Goal: Information Seeking & Learning: Learn about a topic

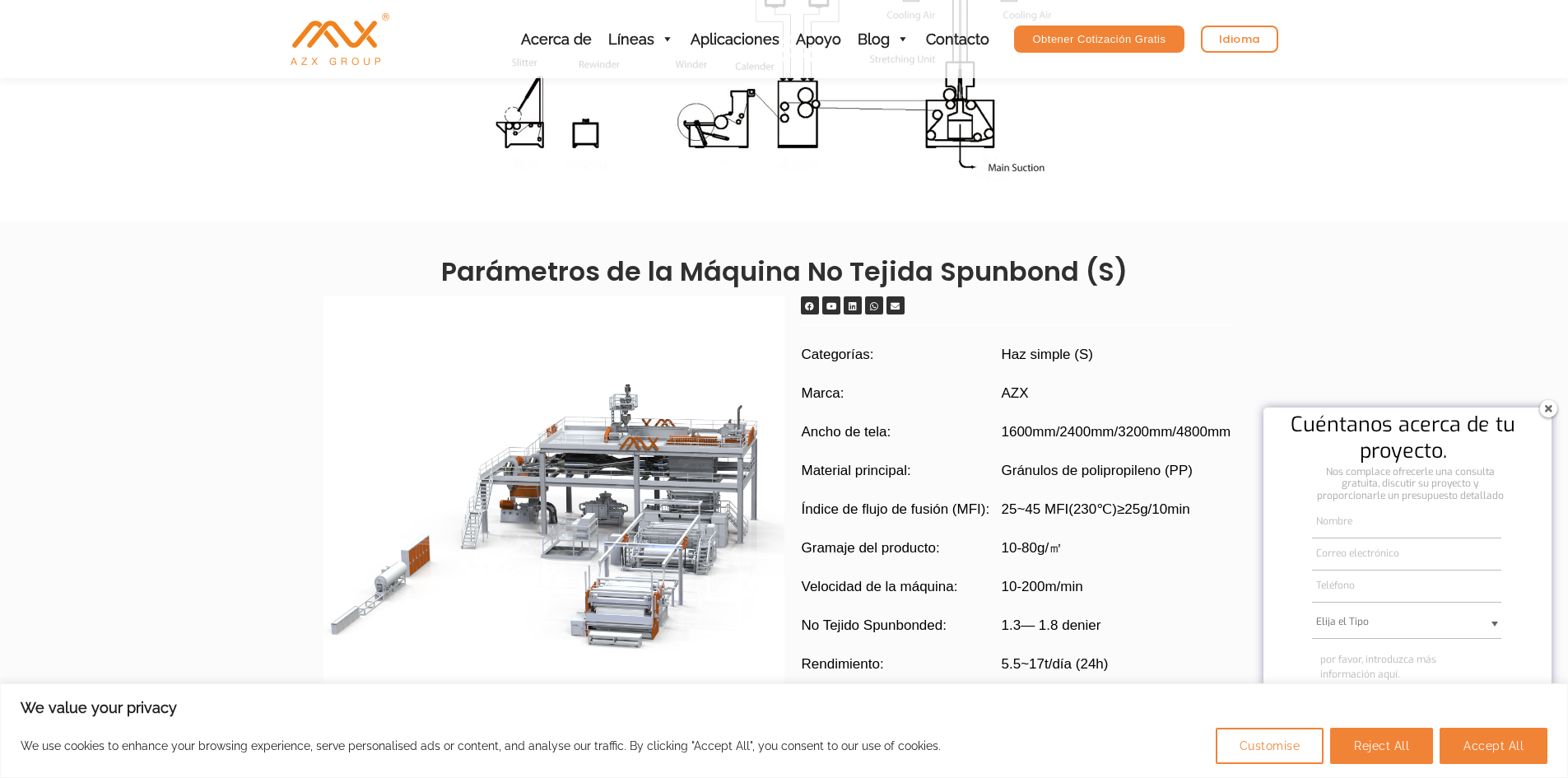
scroll to position [1317, 0]
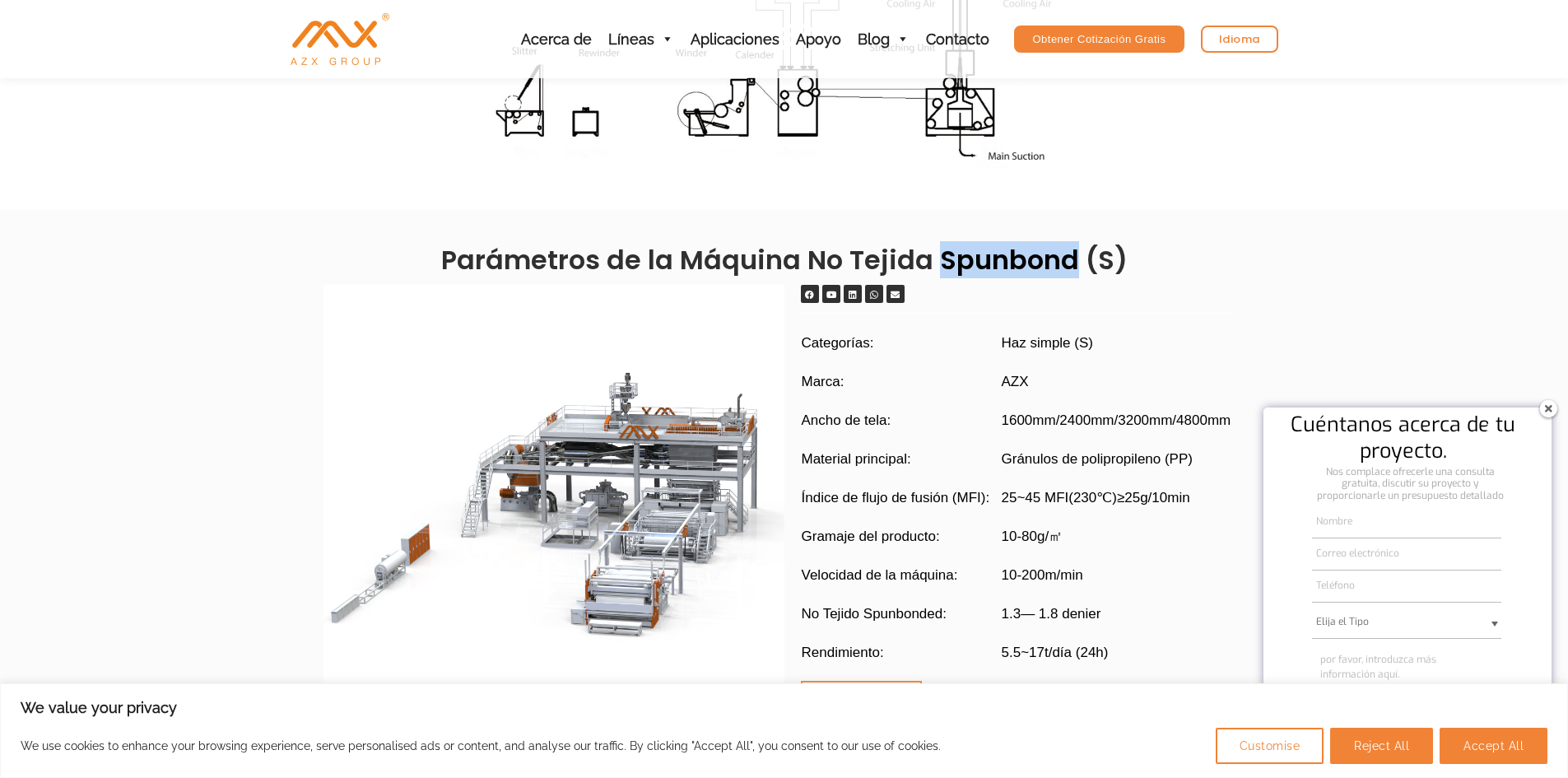
drag, startPoint x: 1074, startPoint y: 258, endPoint x: 941, endPoint y: 237, distance: 134.6
copy h2 "Spunbond"
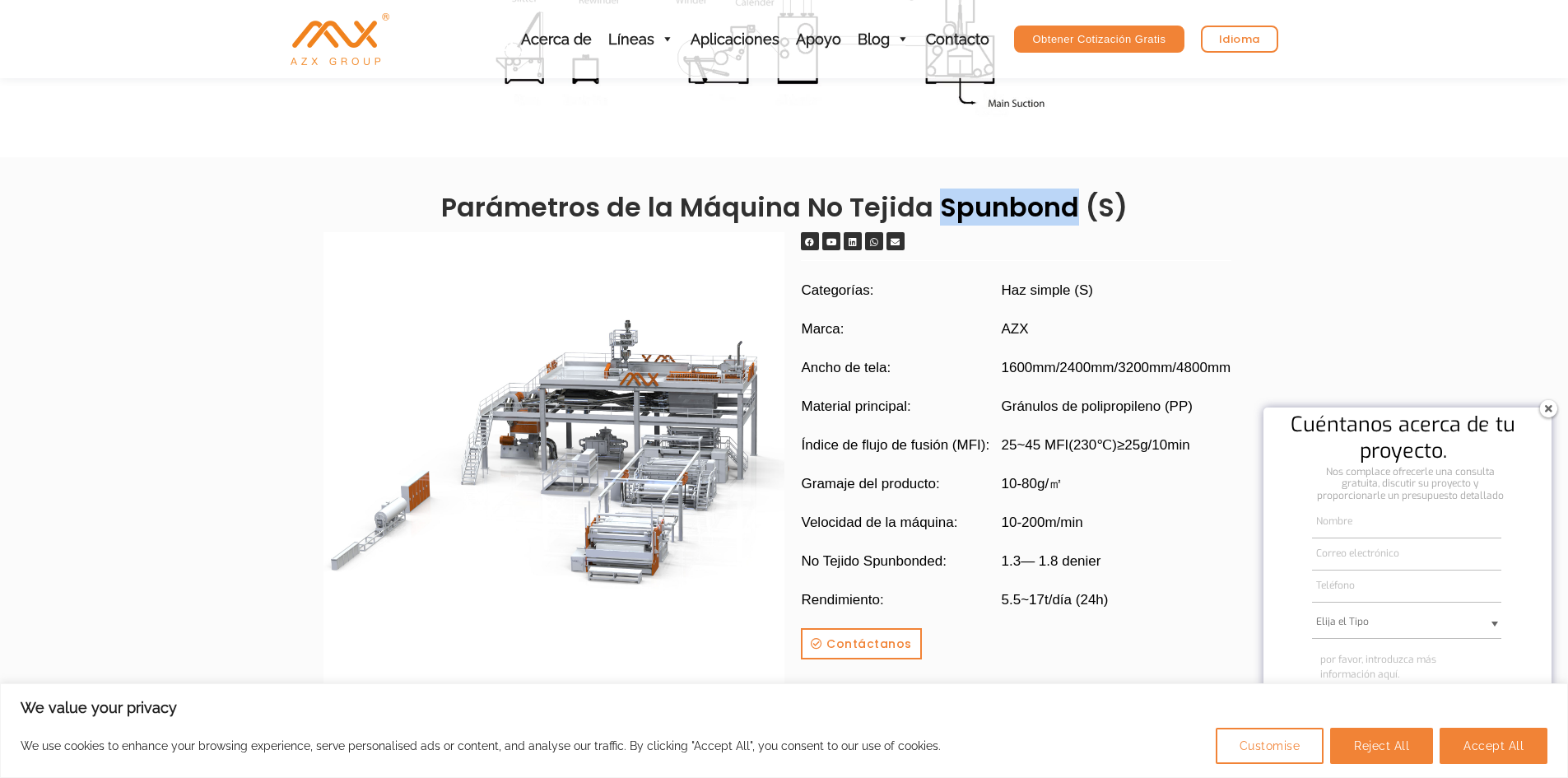
scroll to position [1399, 0]
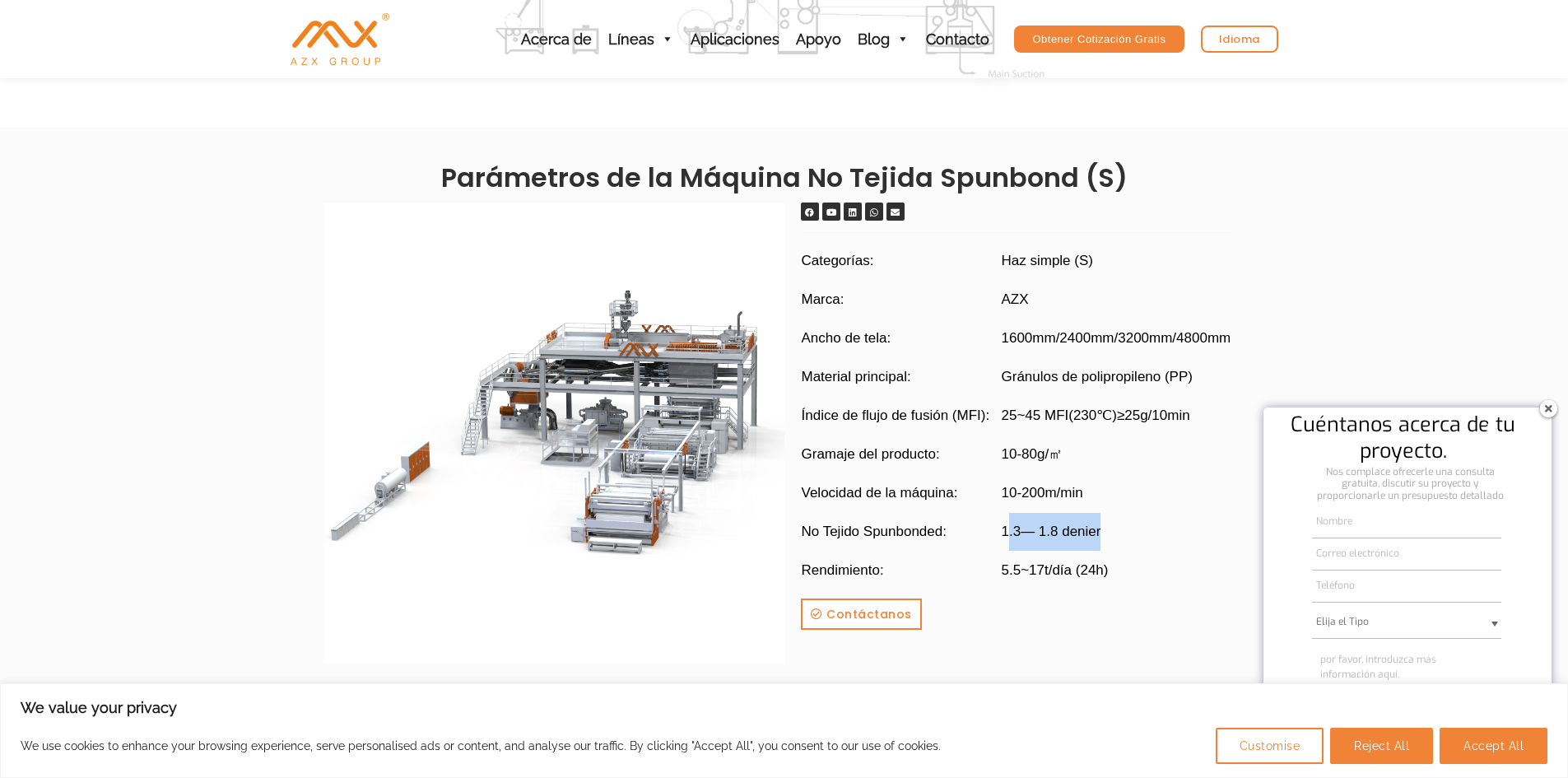
drag, startPoint x: 1100, startPoint y: 531, endPoint x: 1006, endPoint y: 533, distance: 94.0
click at [1007, 533] on span "1.3— 1.8 denier" at bounding box center [1051, 531] width 100 height 38
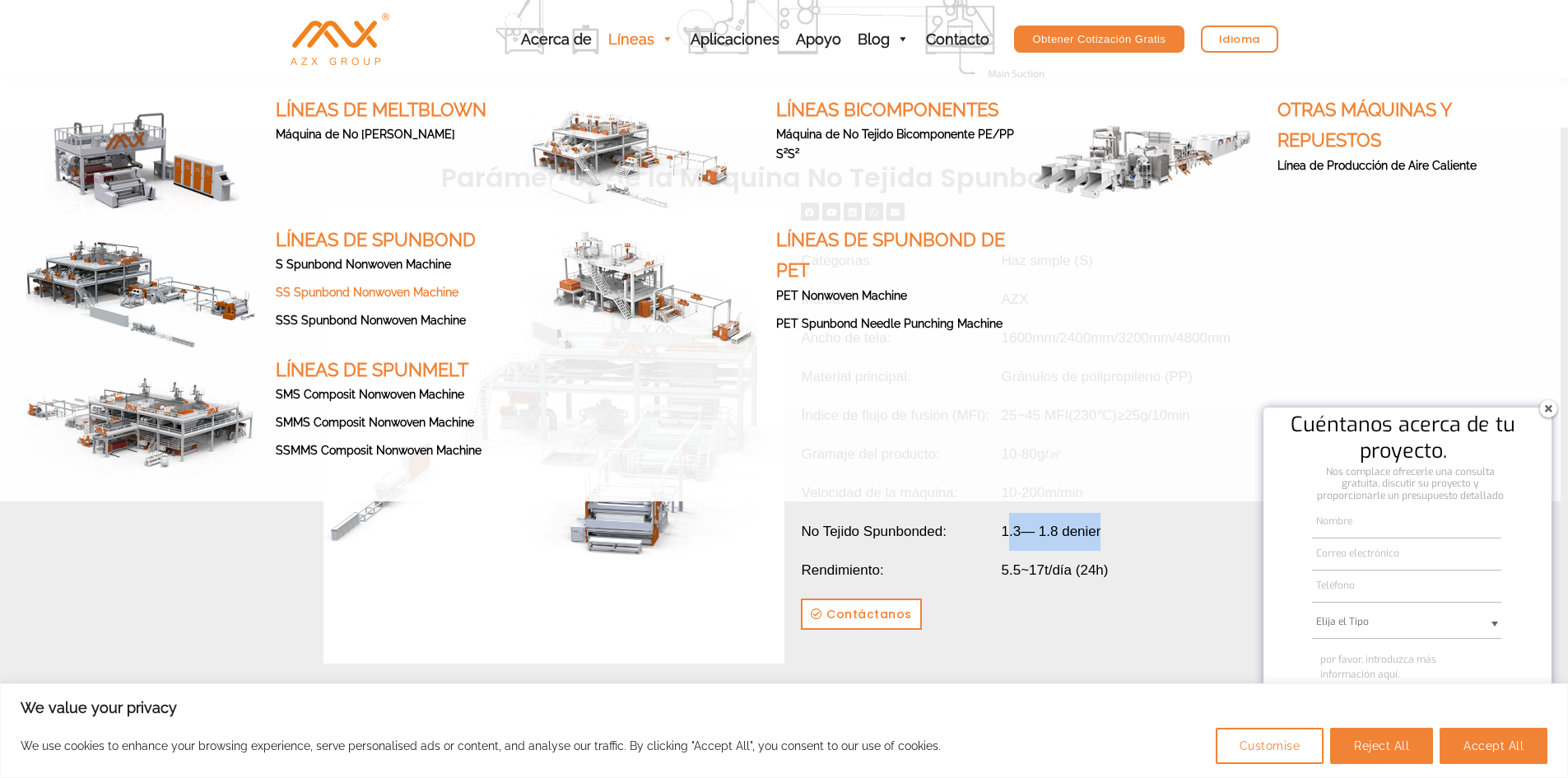
click at [442, 292] on link "SS Spunbond Nonwoven Machine" at bounding box center [368, 292] width 183 height 13
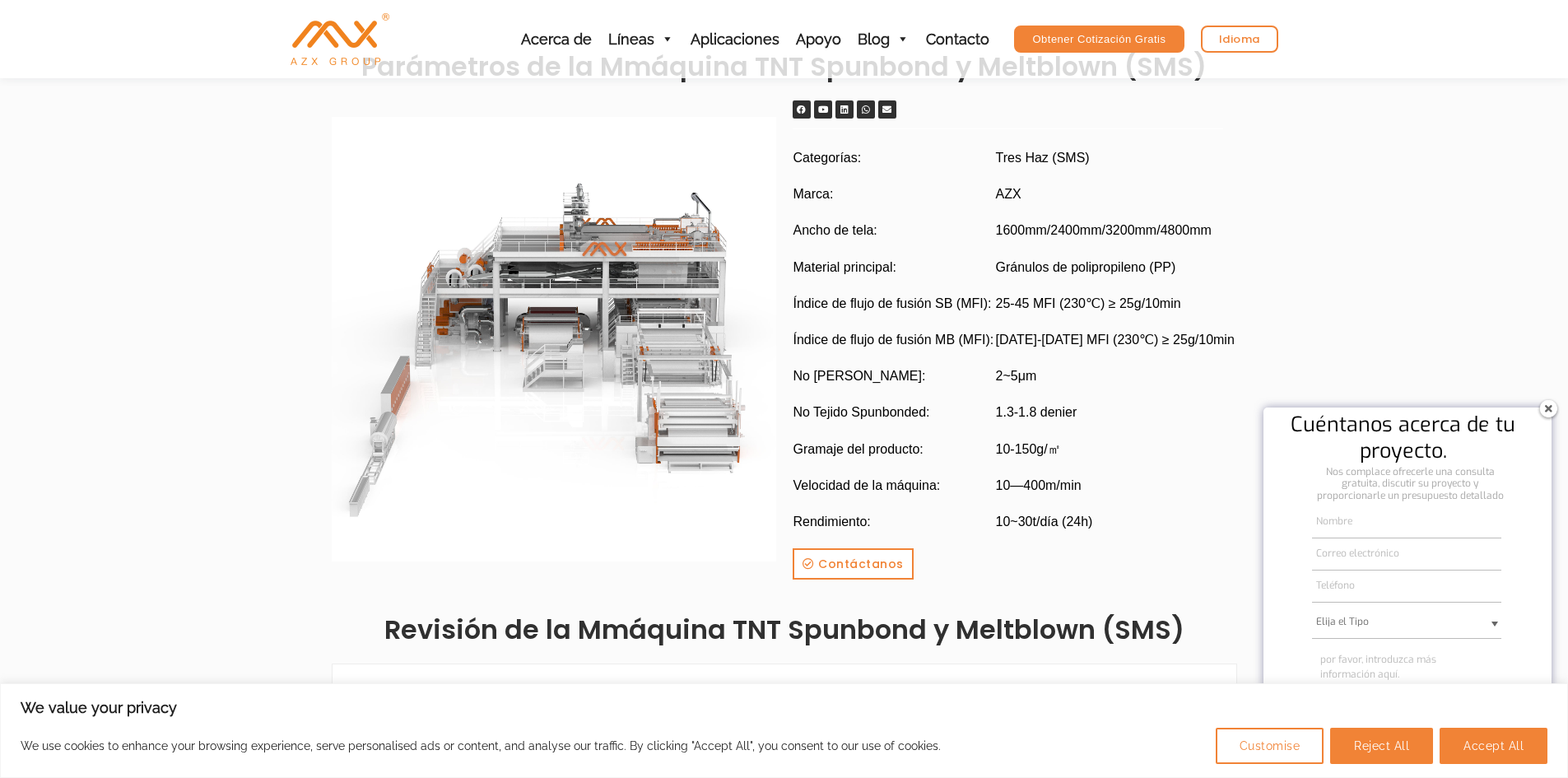
scroll to position [1399, 0]
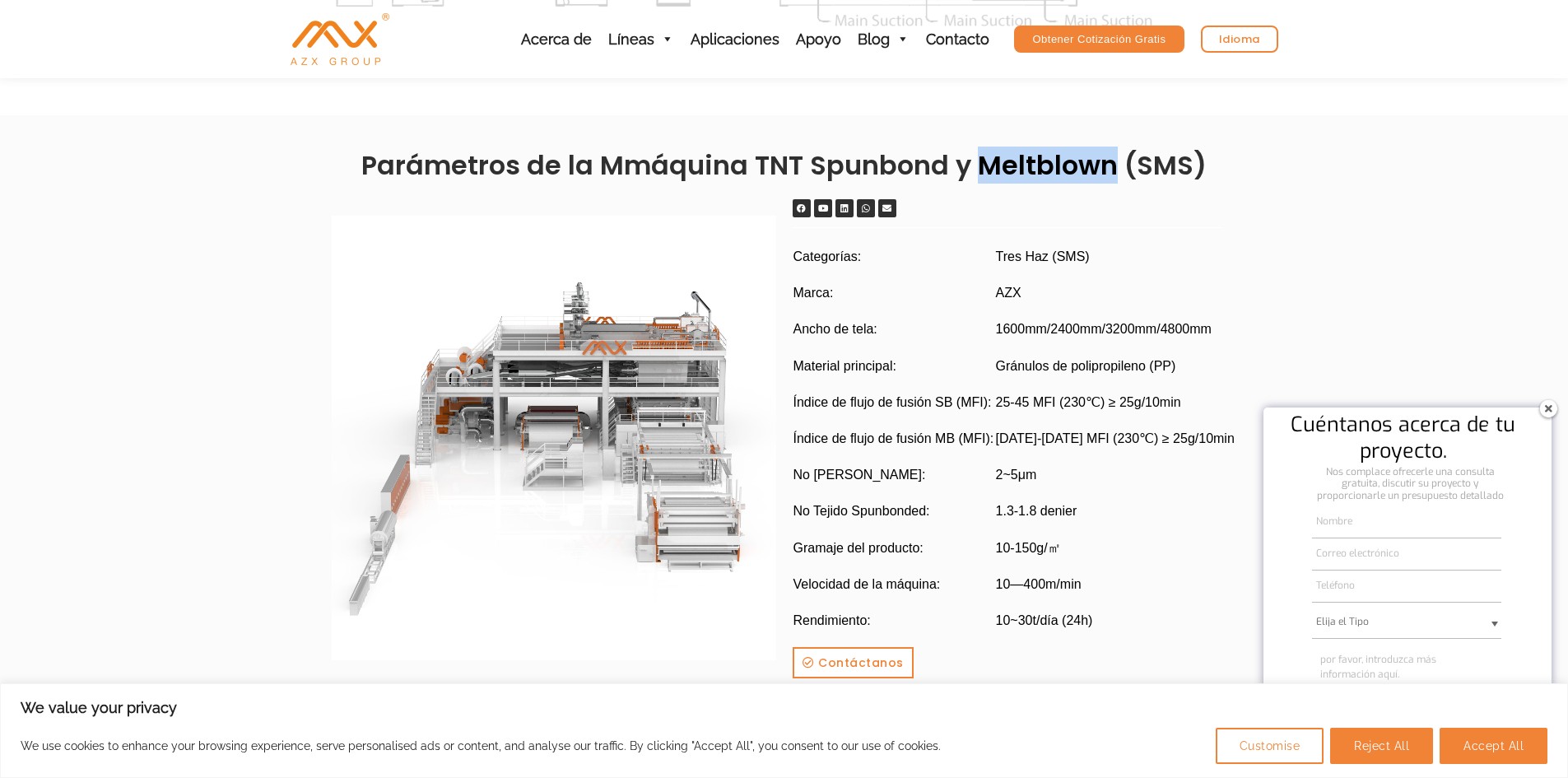
drag, startPoint x: 1115, startPoint y: 166, endPoint x: 981, endPoint y: 170, distance: 134.1
click at [981, 170] on h2 "Parámetros de la Mmáquina TNT Spunbond y Meltblown (SMS)" at bounding box center [784, 165] width 922 height 34
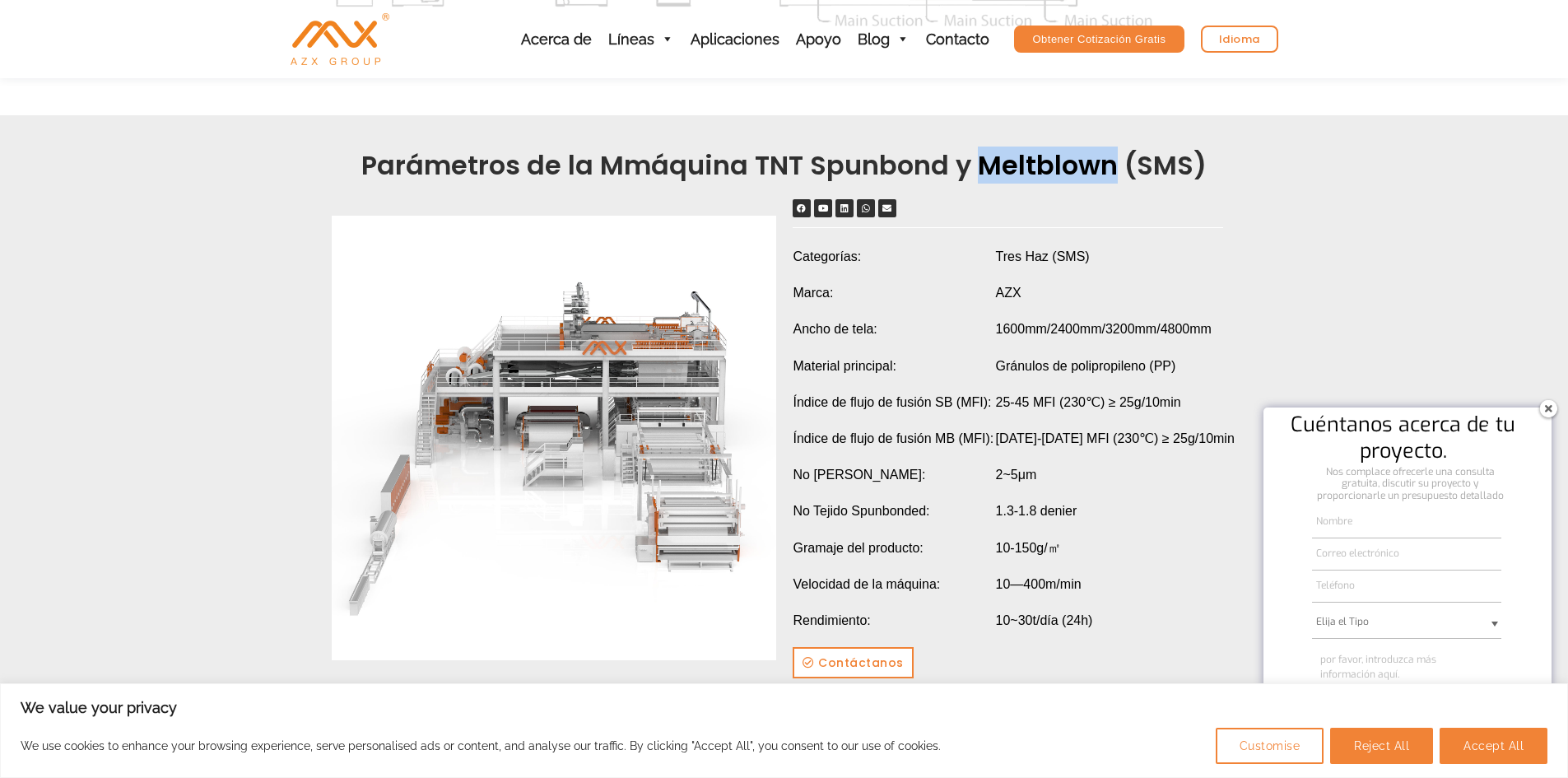
copy h2 "Meltblown"
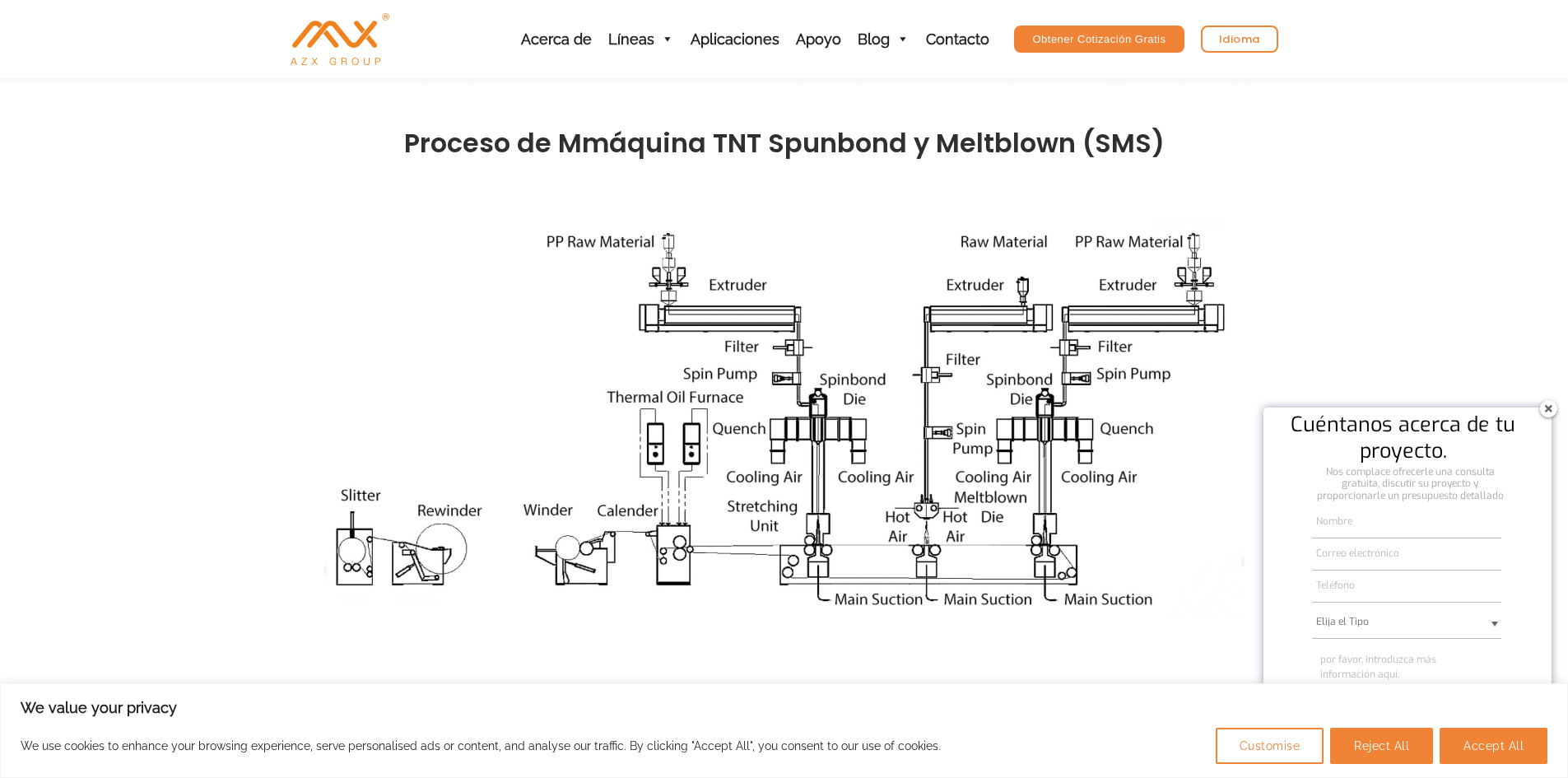
scroll to position [411, 0]
